Goal: Information Seeking & Learning: Learn about a topic

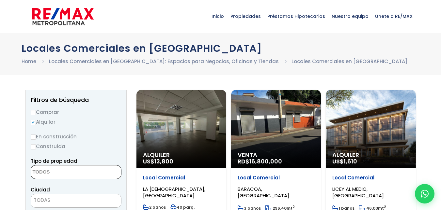
click at [63, 170] on textarea "Search" at bounding box center [62, 173] width 63 height 14
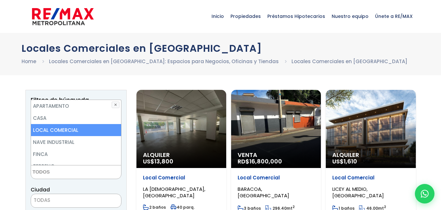
click at [64, 131] on li "LOCAL COMERCIAL" at bounding box center [76, 130] width 90 height 12
select select "comercial+site"
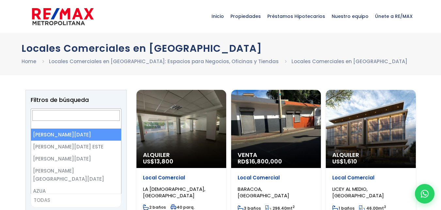
click at [64, 201] on span "TODAS" at bounding box center [76, 200] width 90 height 9
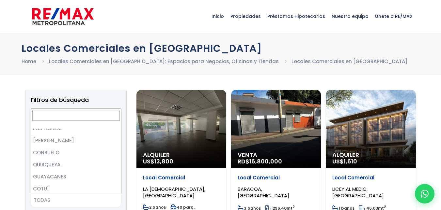
scroll to position [1431, 0]
select select "120"
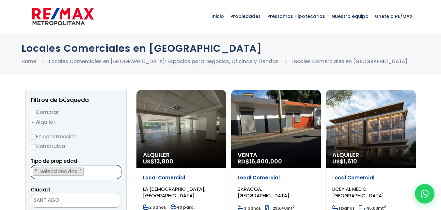
click at [112, 175] on ul "× Seleccionados: 1" at bounding box center [72, 173] width 82 height 14
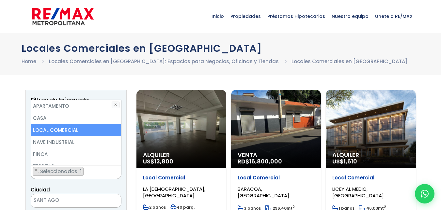
click at [87, 128] on li "LOCAL COMERCIAL" at bounding box center [76, 130] width 90 height 12
select select
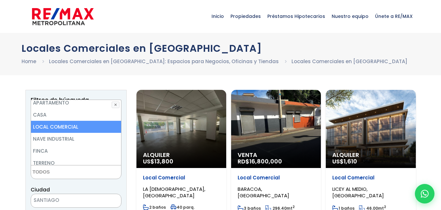
scroll to position [0, 0]
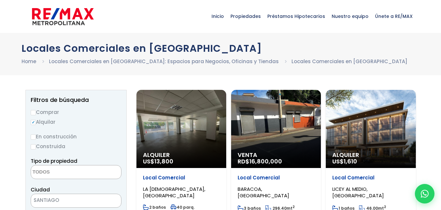
click at [136, 136] on div "Alquiler US$ 13,800" at bounding box center [181, 129] width 90 height 78
click at [91, 168] on span at bounding box center [76, 172] width 91 height 14
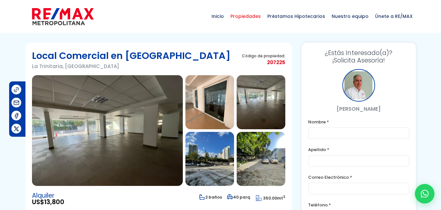
click at [256, 16] on span "Propiedades" at bounding box center [245, 17] width 37 height 20
click at [257, 13] on span "Propiedades" at bounding box center [245, 17] width 37 height 20
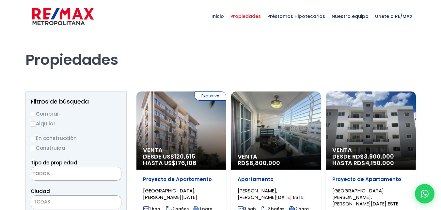
select select
click at [31, 125] on input "Alquilar" at bounding box center [33, 124] width 5 height 5
radio input "true"
click at [77, 174] on textarea "Search" at bounding box center [62, 174] width 63 height 14
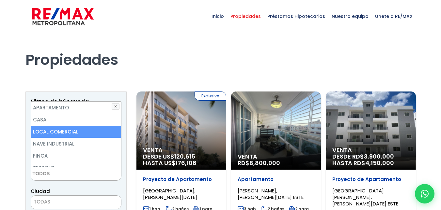
click at [69, 130] on li "LOCAL COMERCIAL" at bounding box center [76, 132] width 90 height 12
select select "comercial+site"
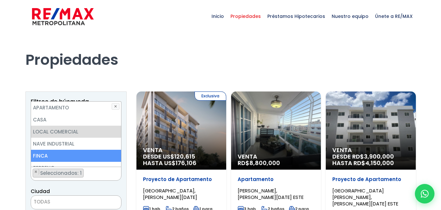
click at [105, 201] on span "TODAS" at bounding box center [76, 202] width 90 height 9
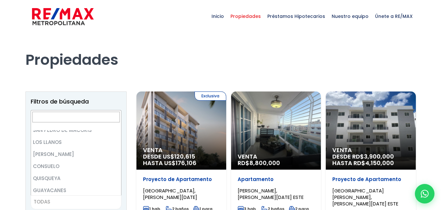
scroll to position [1443, 0]
select select "120"
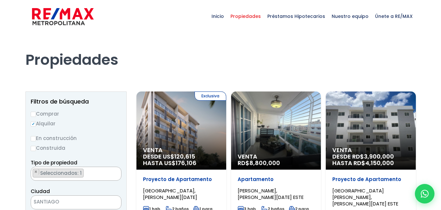
click at [204, 156] on span "DESDE US$ 120,615 HASTA US$ 176,106" at bounding box center [181, 160] width 77 height 13
